Goal: Information Seeking & Learning: Check status

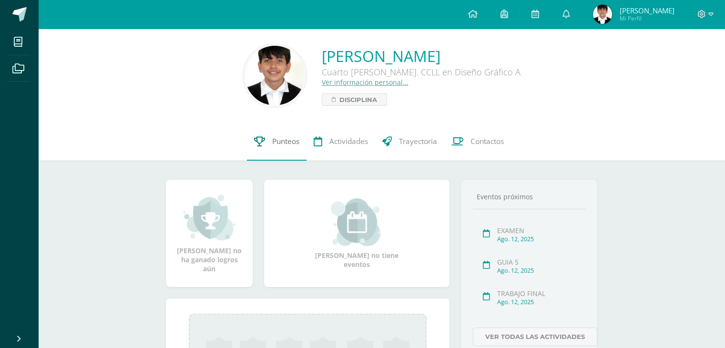
click at [277, 133] on link "Punteos" at bounding box center [277, 142] width 60 height 38
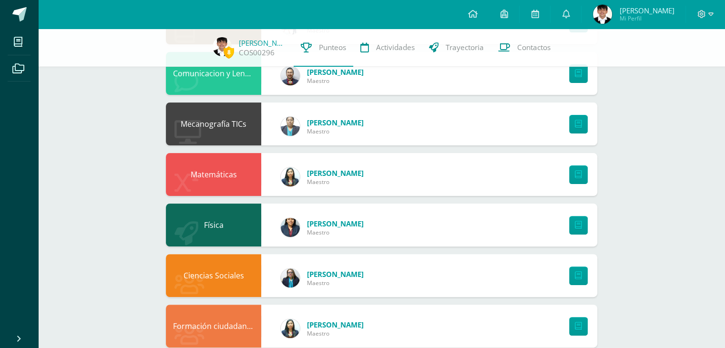
drag, startPoint x: 0, startPoint y: 0, endPoint x: 732, endPoint y: 232, distance: 767.5
click at [725, 232] on html "Mis cursos Archivos Cerrar panel Ciencias Sociales Cuarto [PERSON_NAME]. CCLL e…" at bounding box center [362, 286] width 725 height 1071
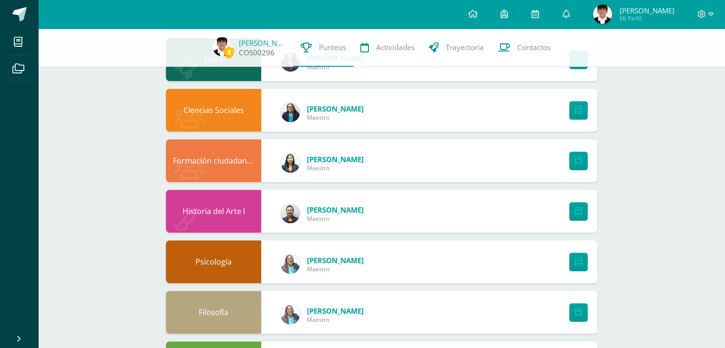
click at [246, 41] on link "[PERSON_NAME]" at bounding box center [263, 43] width 48 height 10
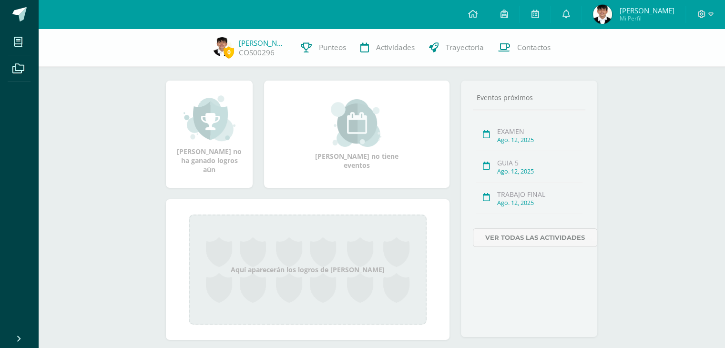
scroll to position [97, 0]
